Goal: Task Accomplishment & Management: Manage account settings

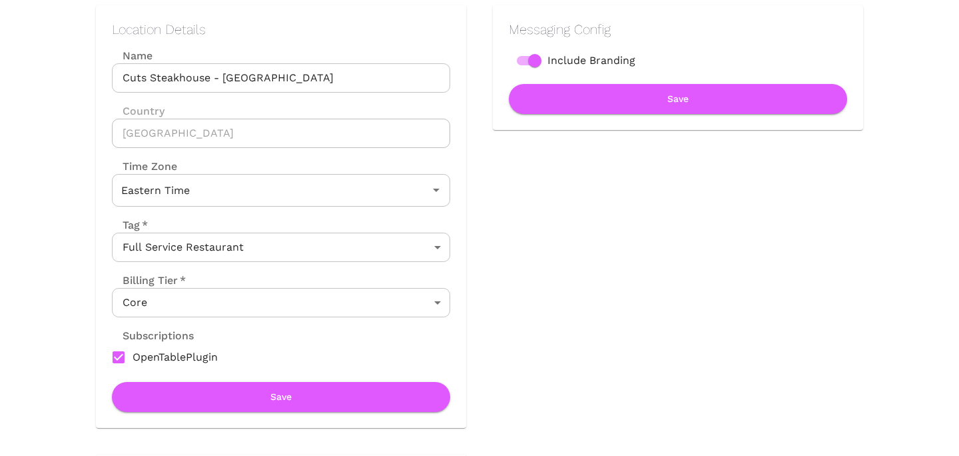
scroll to position [183, 0]
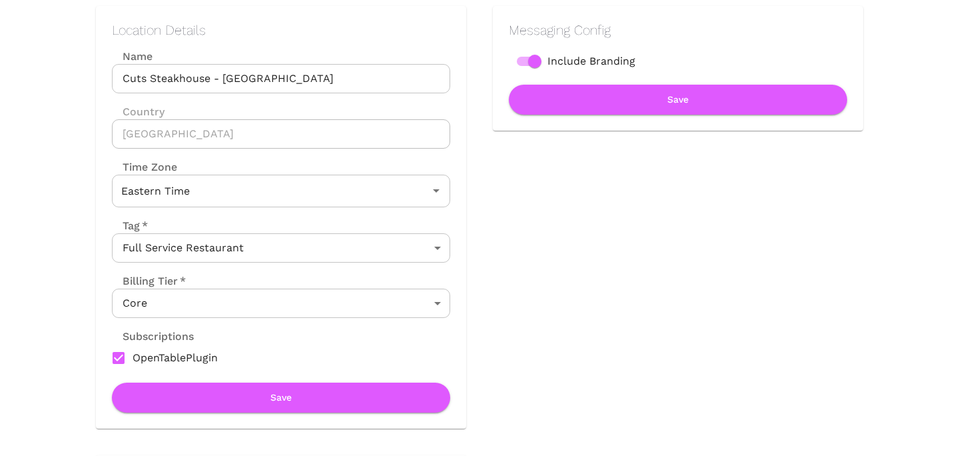
click at [326, 273] on body "Location Admin Page Cuts Steakhouse - Downtown [GEOGRAPHIC_DATA] Back To Dashbo…" at bounding box center [479, 45] width 959 height 456
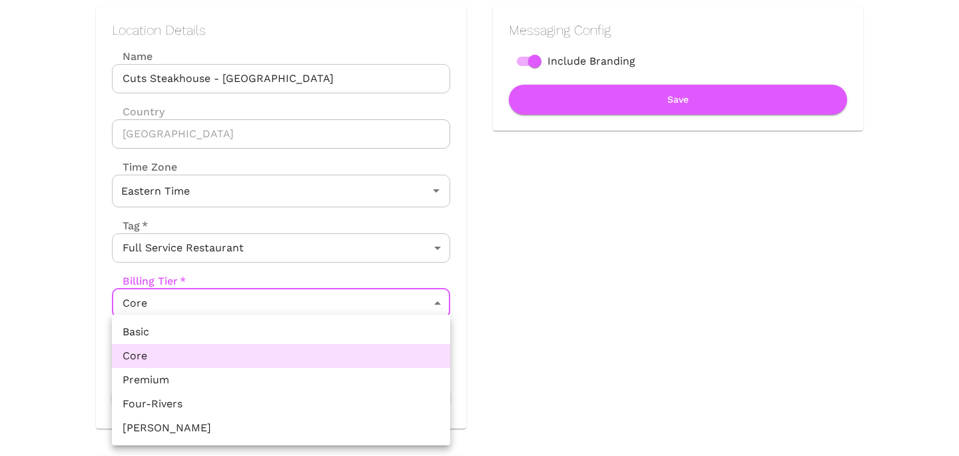
click at [263, 384] on li "Premium" at bounding box center [281, 380] width 338 height 24
type input "Premium"
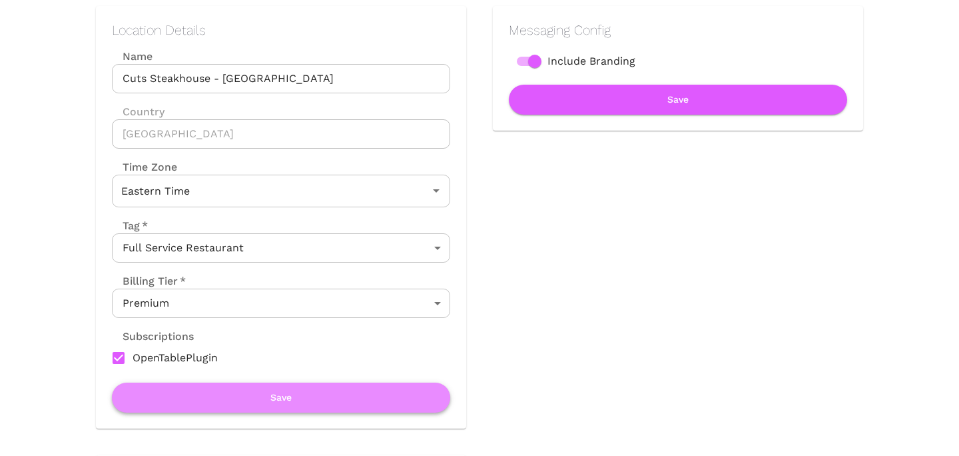
click at [265, 403] on button "Save" at bounding box center [281, 397] width 338 height 30
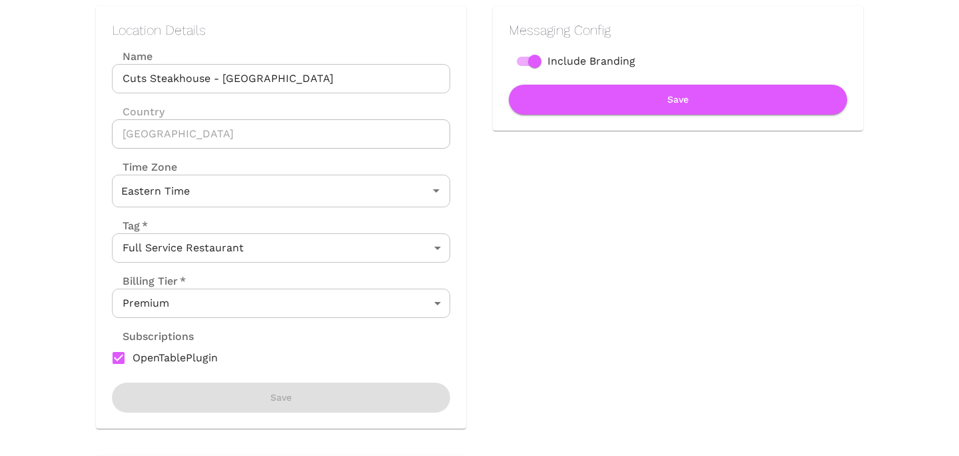
scroll to position [0, 0]
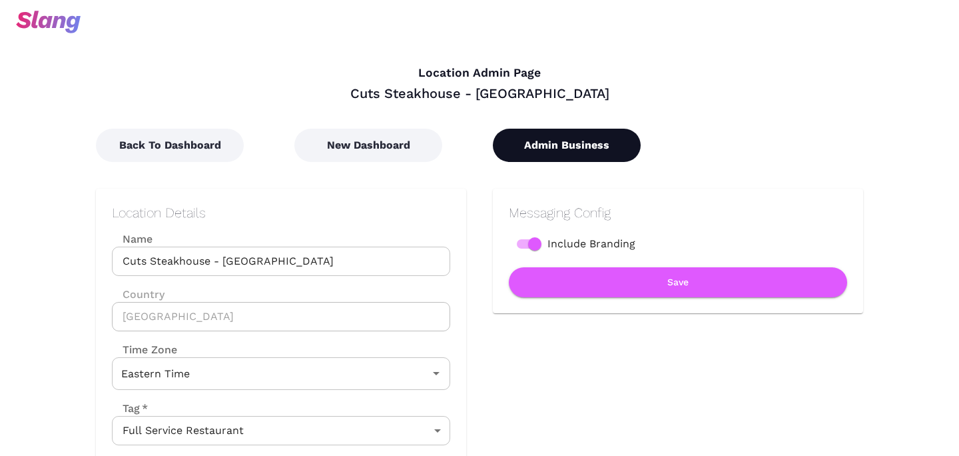
click at [530, 150] on button "Admin Business" at bounding box center [567, 145] width 148 height 33
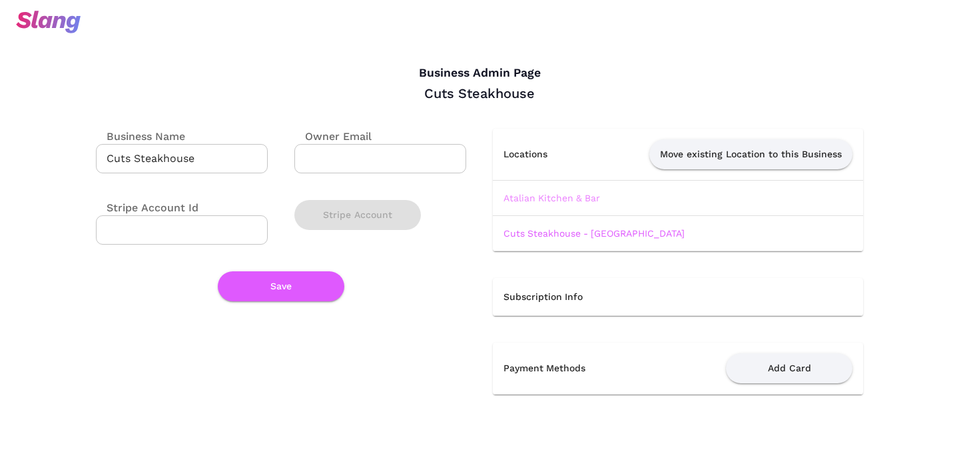
click at [534, 193] on link "Atalian Kitchen & Bar" at bounding box center [552, 198] width 97 height 11
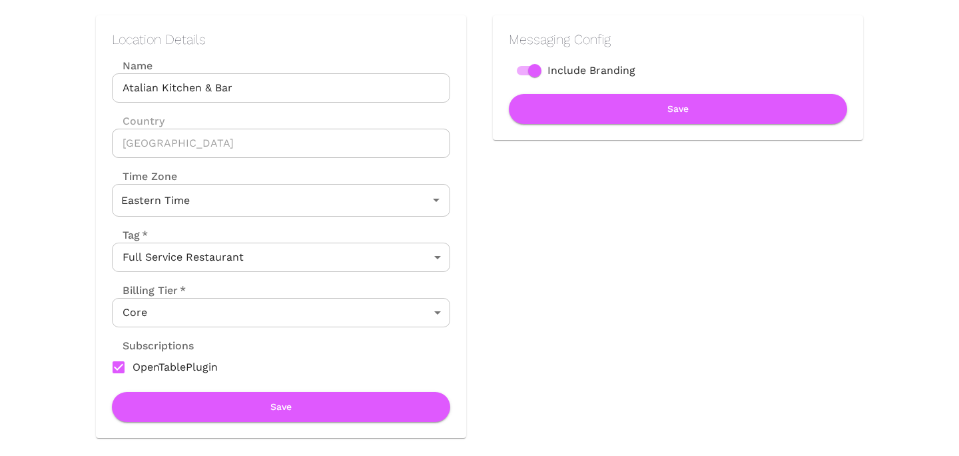
scroll to position [172, 0]
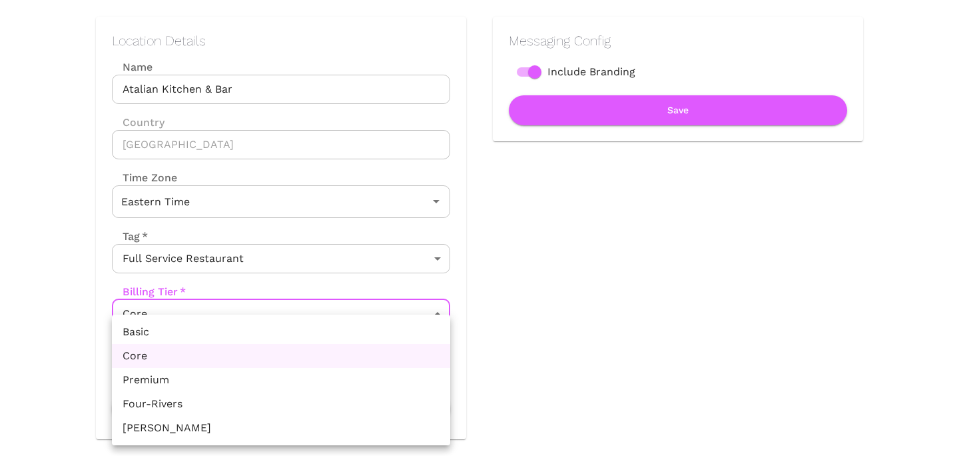
click at [382, 284] on body "Location Admin Page Atalian Kitchen & Bar Back To Dashboard New Dashboard Admin…" at bounding box center [479, 56] width 959 height 456
click at [350, 375] on li "Premium" at bounding box center [281, 380] width 338 height 24
type input "Premium"
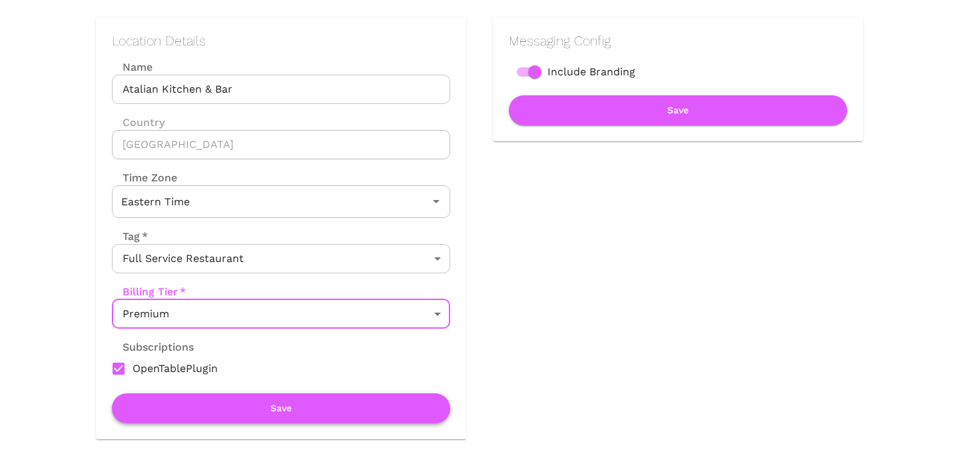
click at [346, 410] on button "Save" at bounding box center [281, 408] width 338 height 30
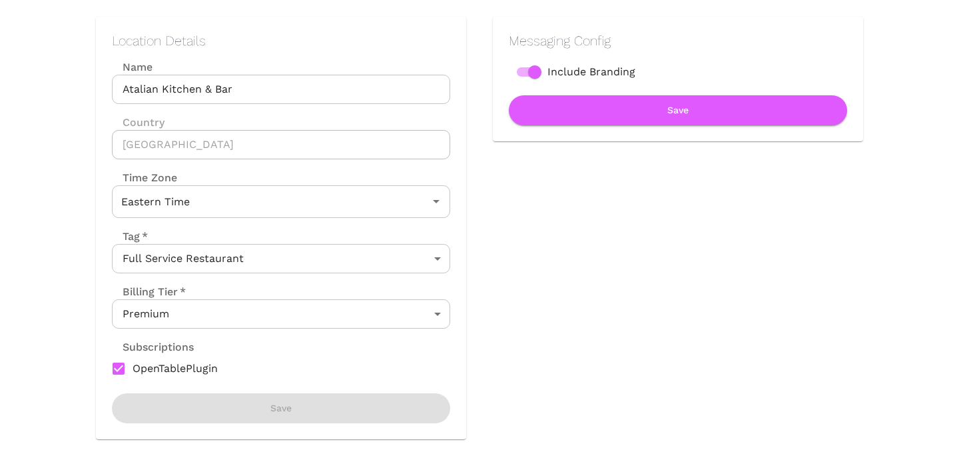
scroll to position [0, 0]
